Goal: Transaction & Acquisition: Purchase product/service

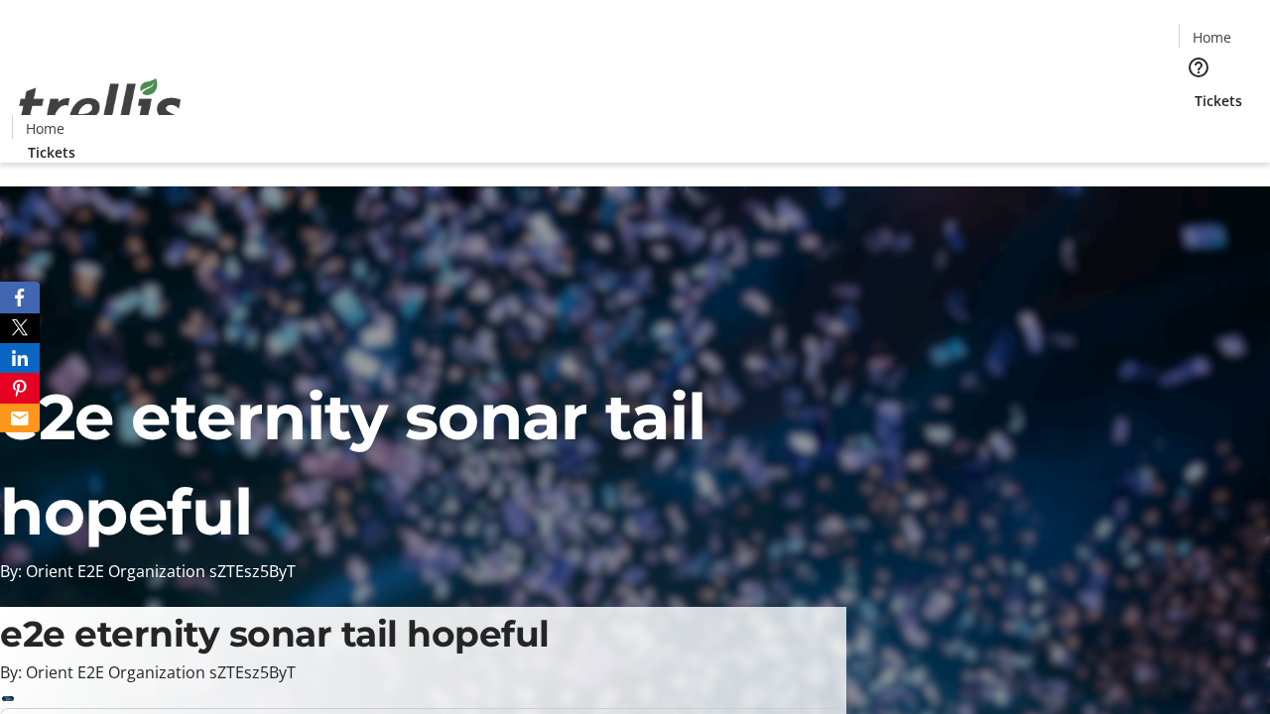
click at [1195, 90] on span "Tickets" at bounding box center [1219, 100] width 48 height 21
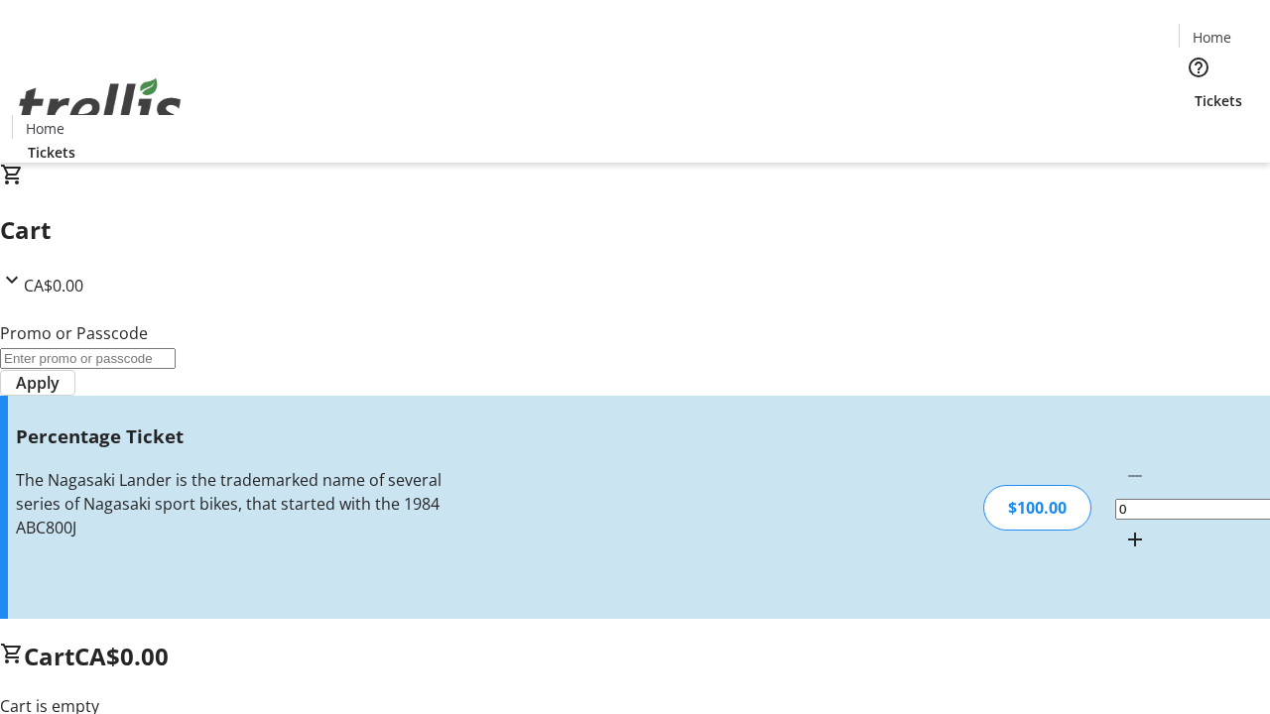
click at [1123, 528] on mat-icon "Increment by one" at bounding box center [1135, 540] width 24 height 24
type input "1"
type input "FOO"
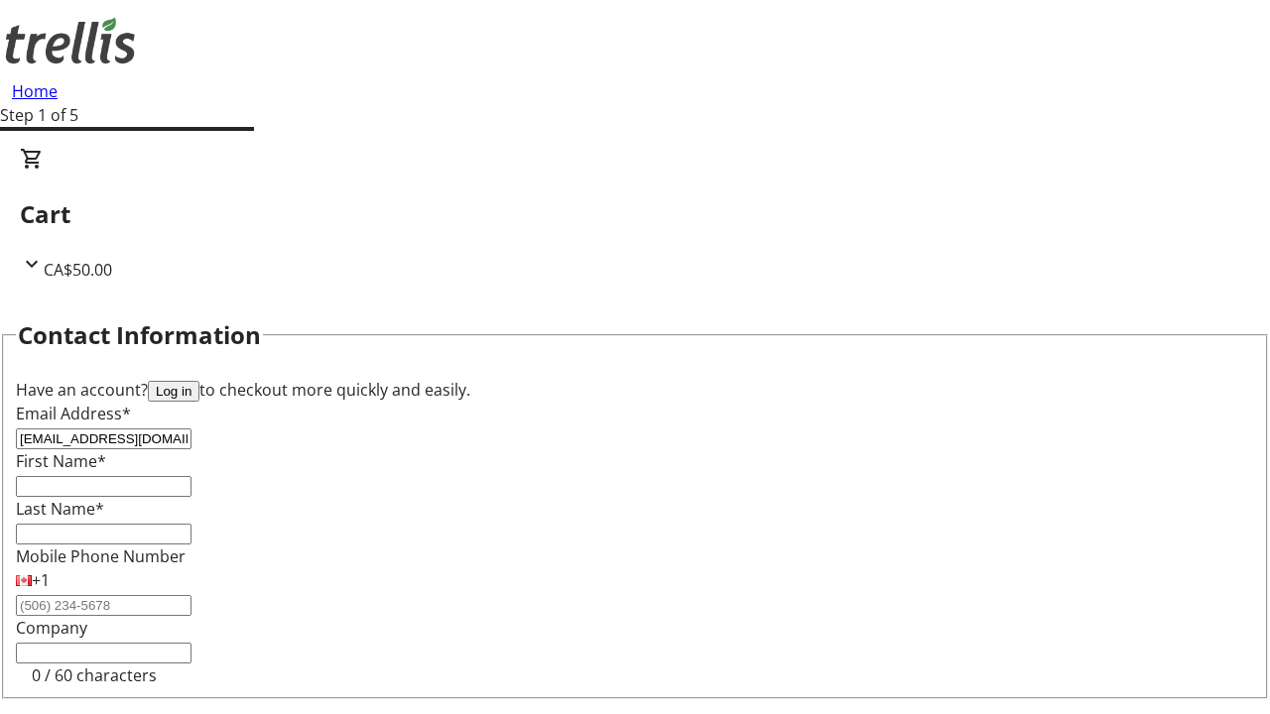
type input "[EMAIL_ADDRESS][DOMAIN_NAME]"
type input "[PERSON_NAME]"
type input "Kutch"
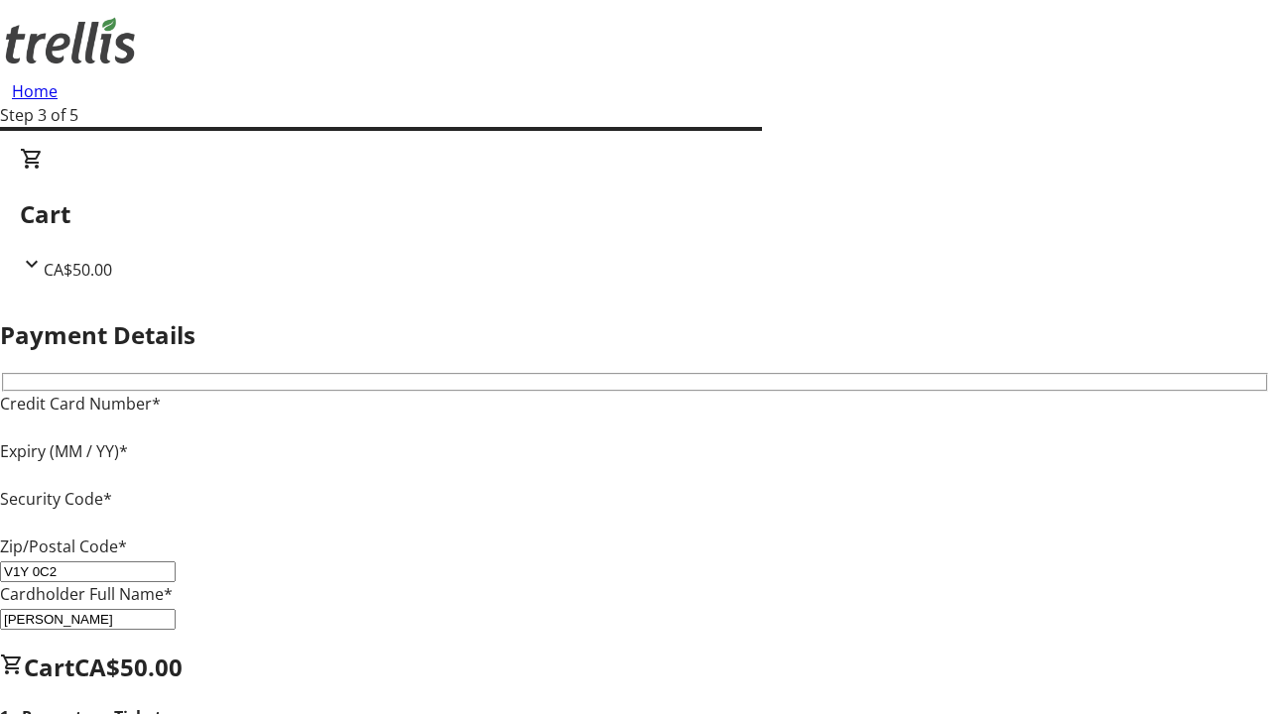
type input "V1Y 0C2"
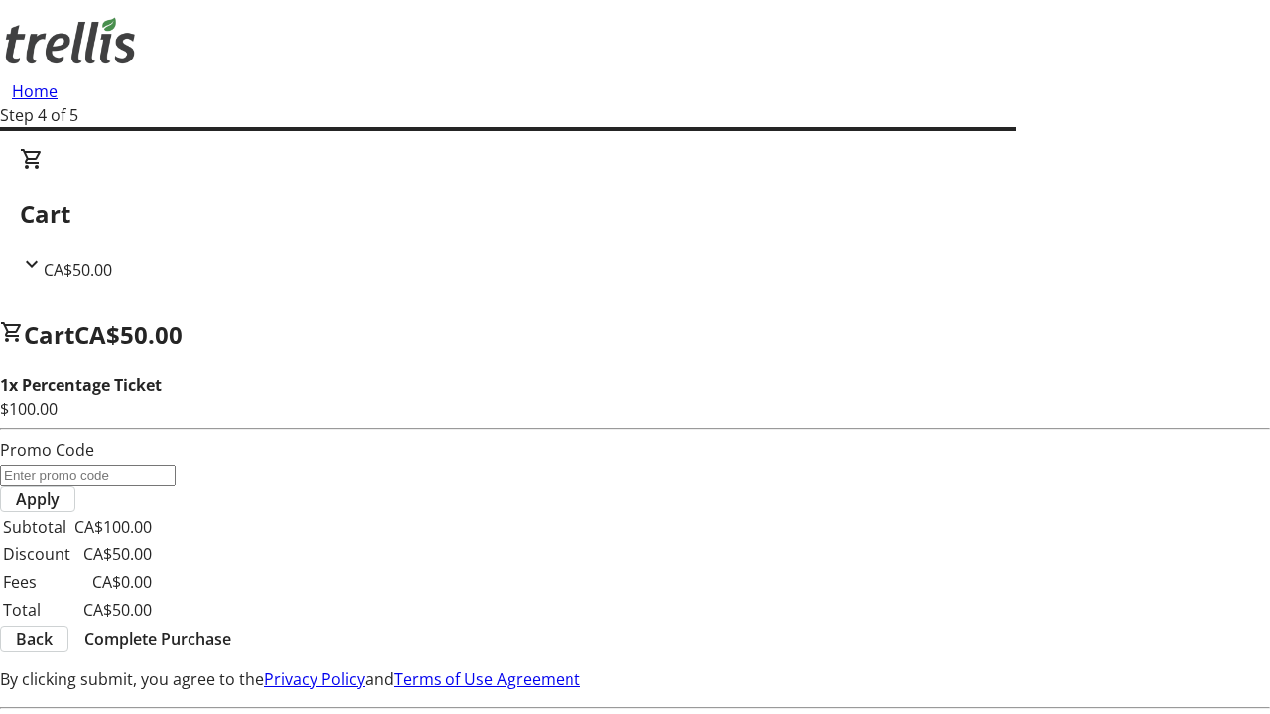
click at [231, 627] on span "Complete Purchase" at bounding box center [157, 639] width 147 height 24
